Goal: Task Accomplishment & Management: Use online tool/utility

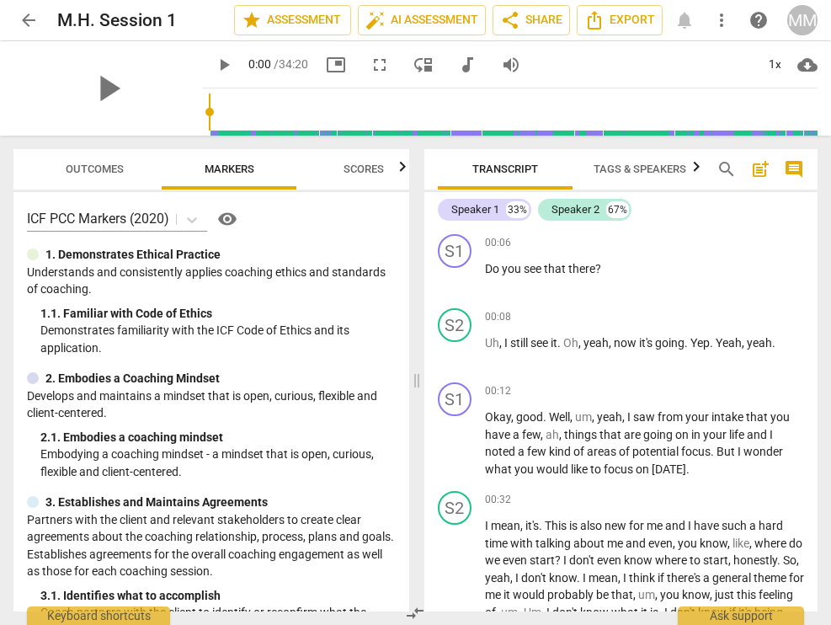
click at [120, 168] on span "Outcomes" at bounding box center [95, 169] width 58 height 13
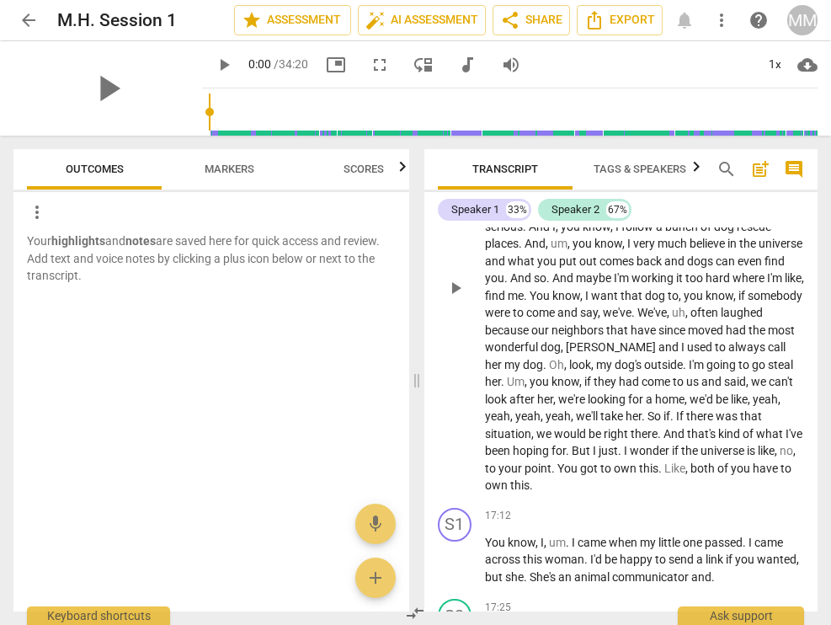
scroll to position [5439, 0]
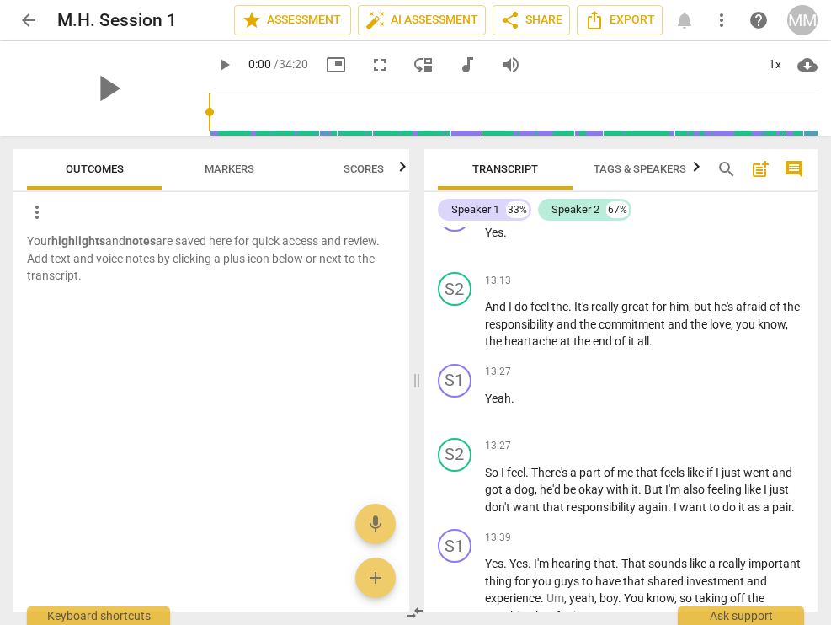
click at [645, 168] on span "Tags & Speakers" at bounding box center [640, 169] width 93 height 13
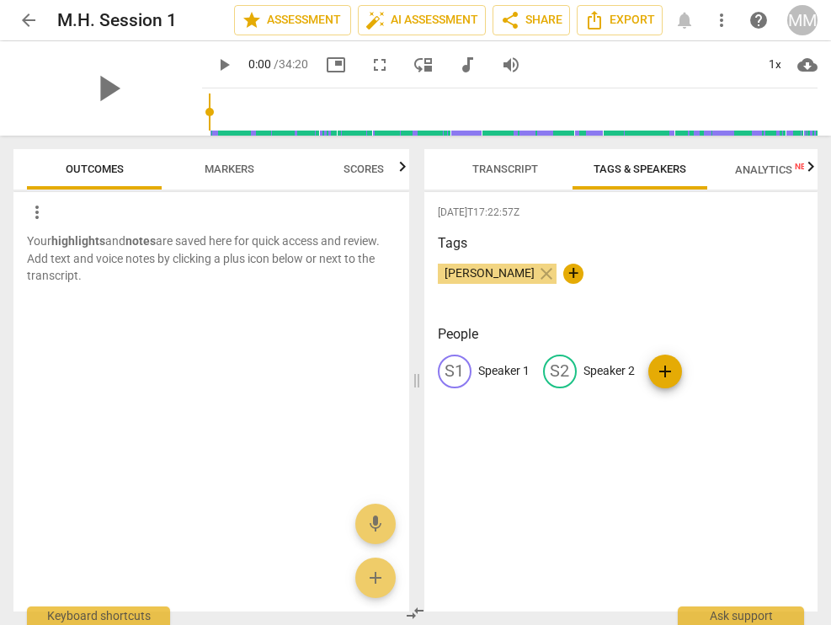
click at [515, 168] on span "Transcript" at bounding box center [506, 169] width 66 height 13
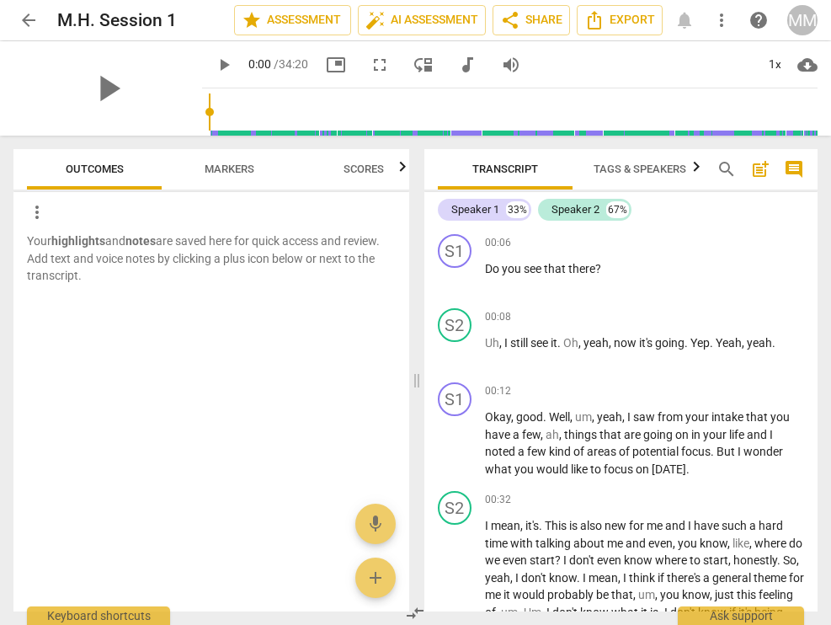
scroll to position [0, 0]
click at [620, 165] on span "Tags & Speakers" at bounding box center [640, 169] width 93 height 13
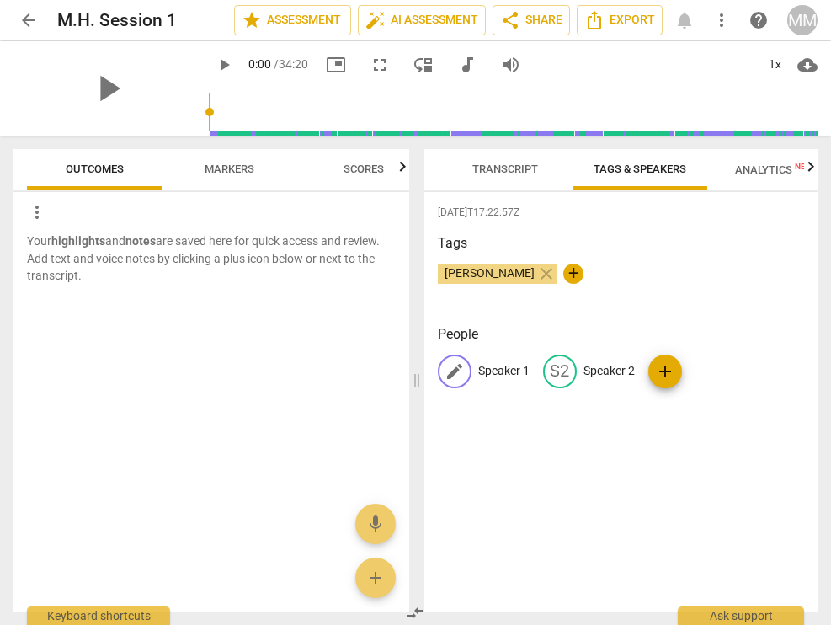
click at [503, 366] on p "Speaker 1" at bounding box center [503, 371] width 51 height 18
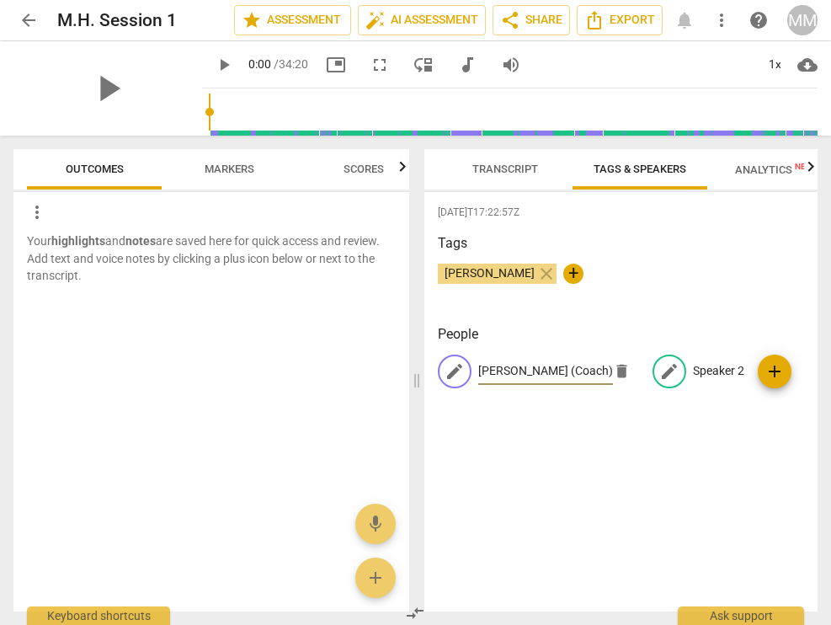
type input "[PERSON_NAME] (Coach)"
click at [668, 370] on span "edit" at bounding box center [670, 371] width 20 height 20
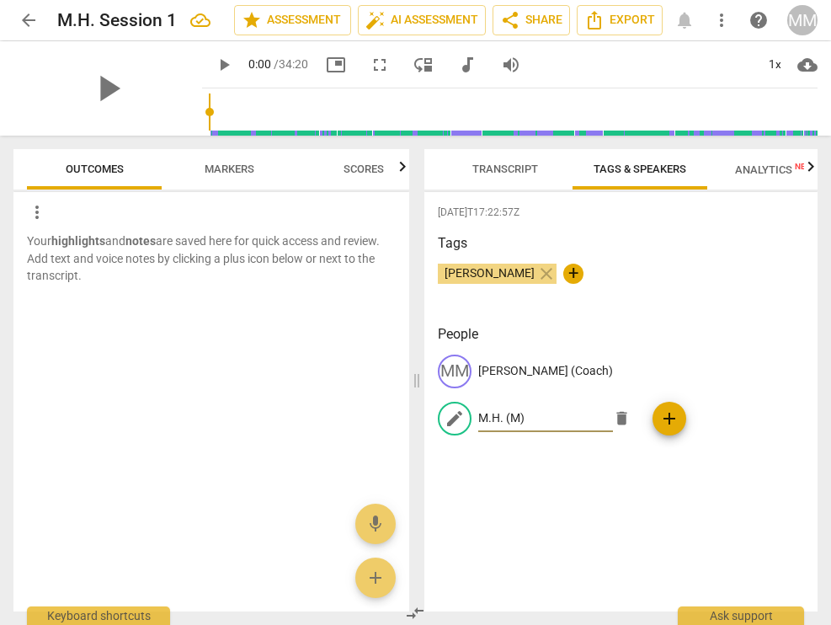
type input "M.H. (M)"
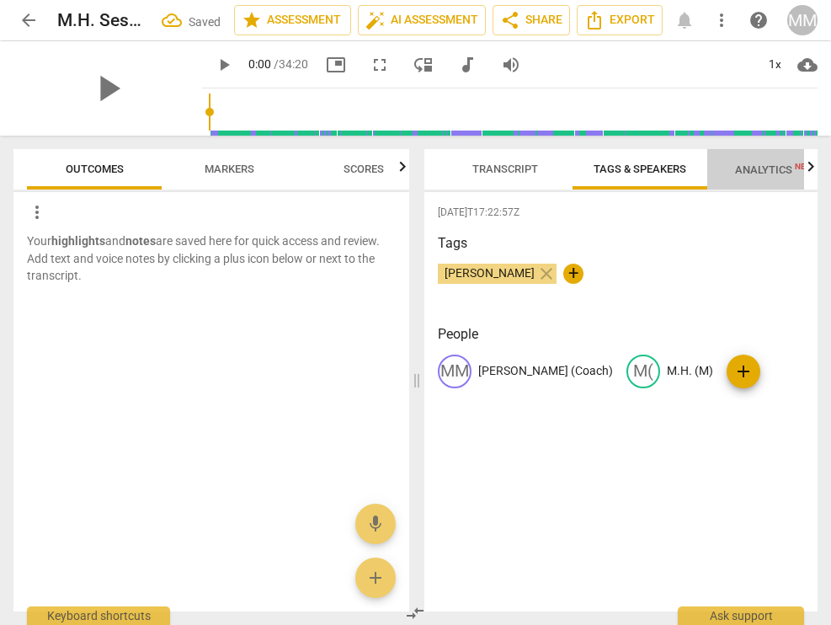
click at [757, 162] on span "Analytics New" at bounding box center [774, 169] width 119 height 25
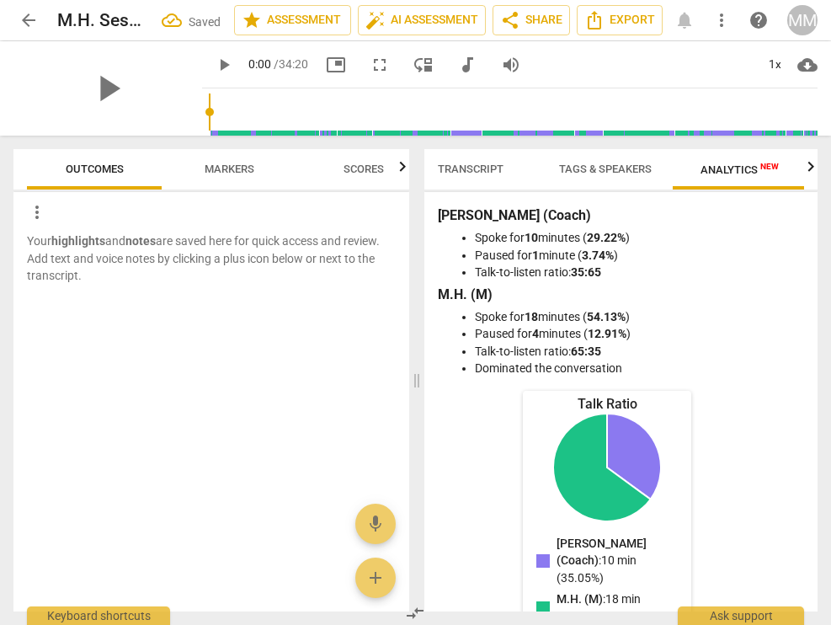
scroll to position [0, 37]
click at [480, 163] on span "Transcript" at bounding box center [468, 169] width 66 height 13
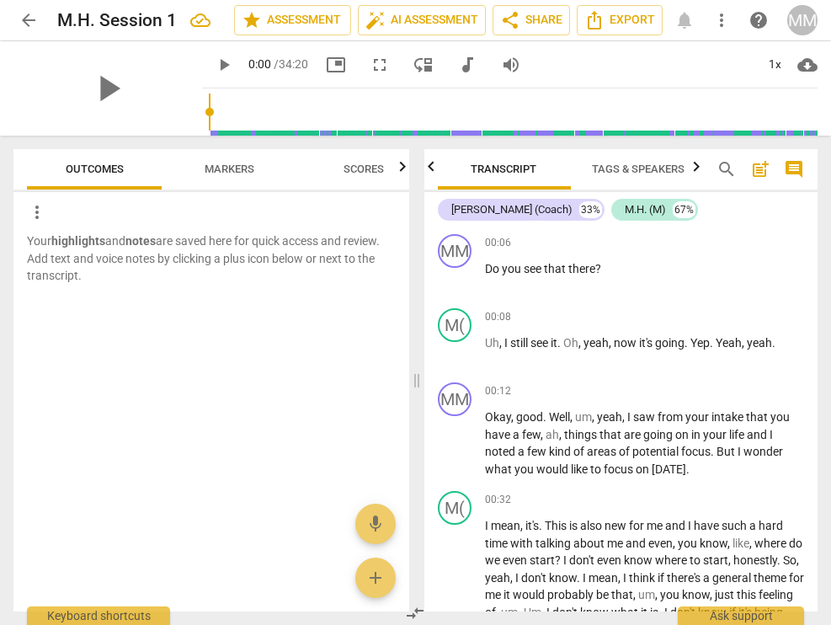
scroll to position [0, 0]
click at [361, 166] on span "Scores" at bounding box center [364, 169] width 40 height 13
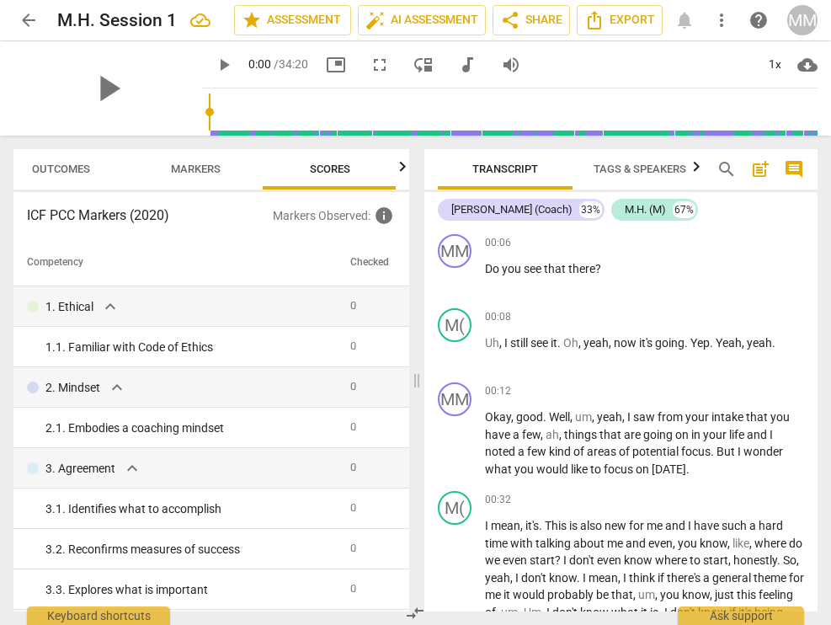
scroll to position [0, 35]
click at [209, 163] on span "Markers" at bounding box center [194, 169] width 50 height 13
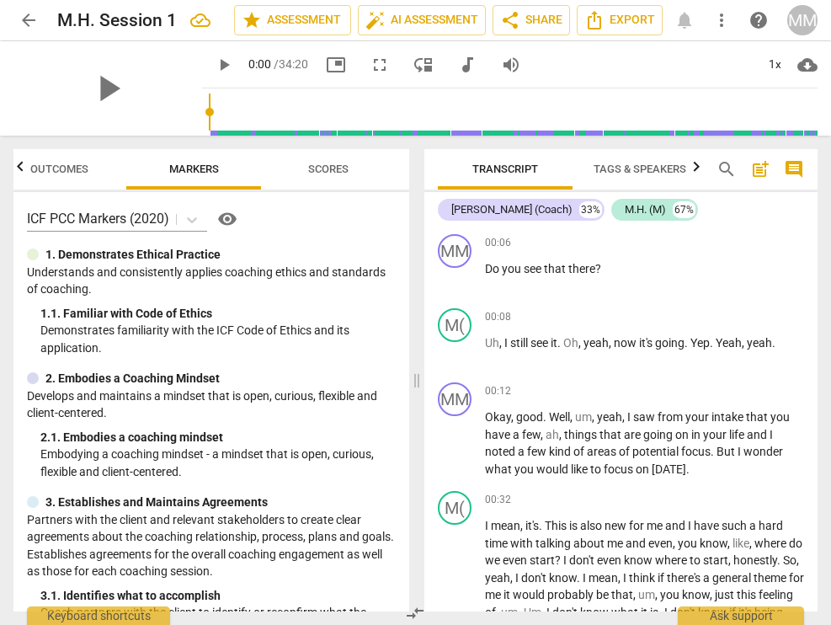
click at [84, 162] on span "Outcomes" at bounding box center [59, 169] width 99 height 23
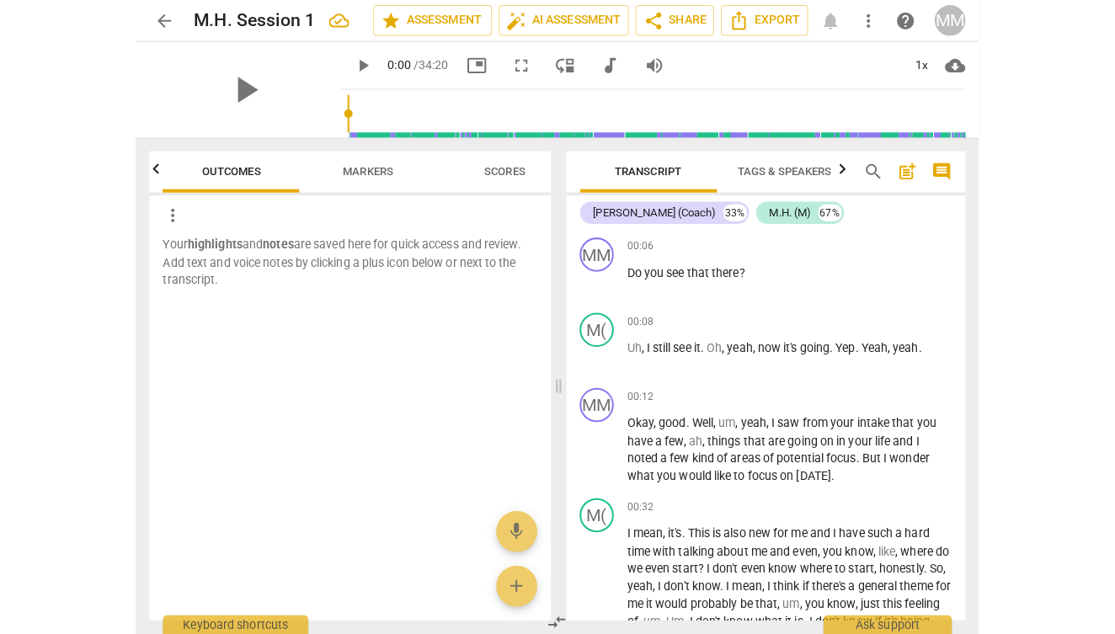
scroll to position [0, 0]
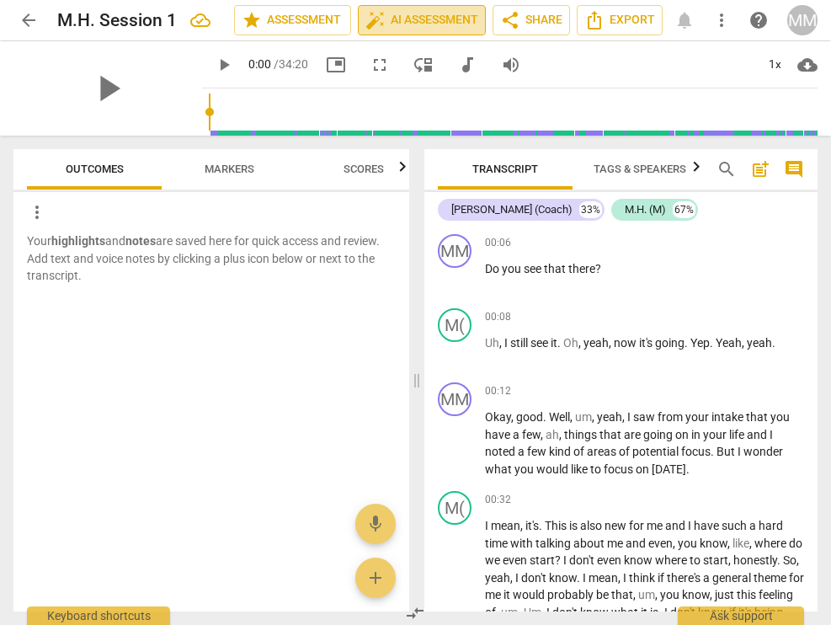
click at [394, 15] on span "auto_fix_high AI Assessment" at bounding box center [422, 20] width 113 height 20
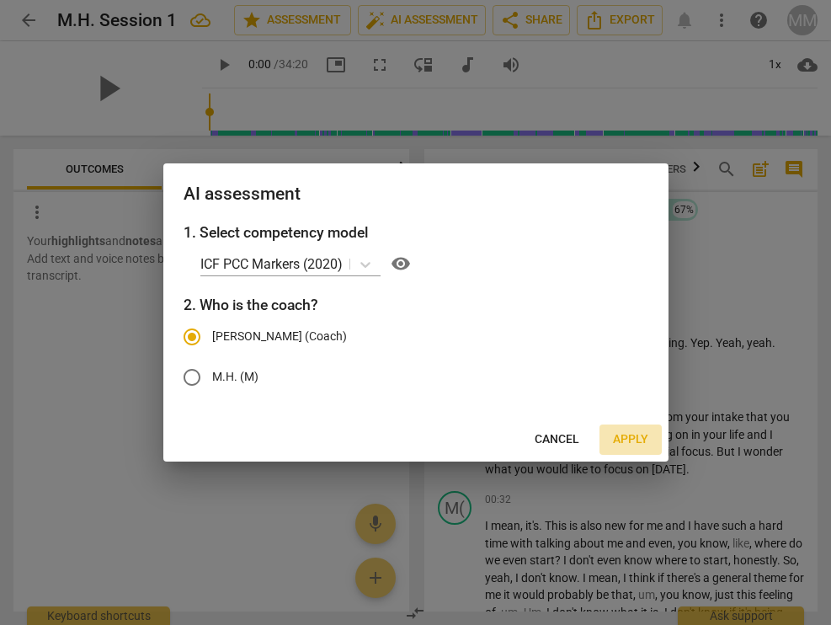
click at [620, 435] on span "Apply" at bounding box center [630, 439] width 35 height 17
